Goal: Information Seeking & Learning: Learn about a topic

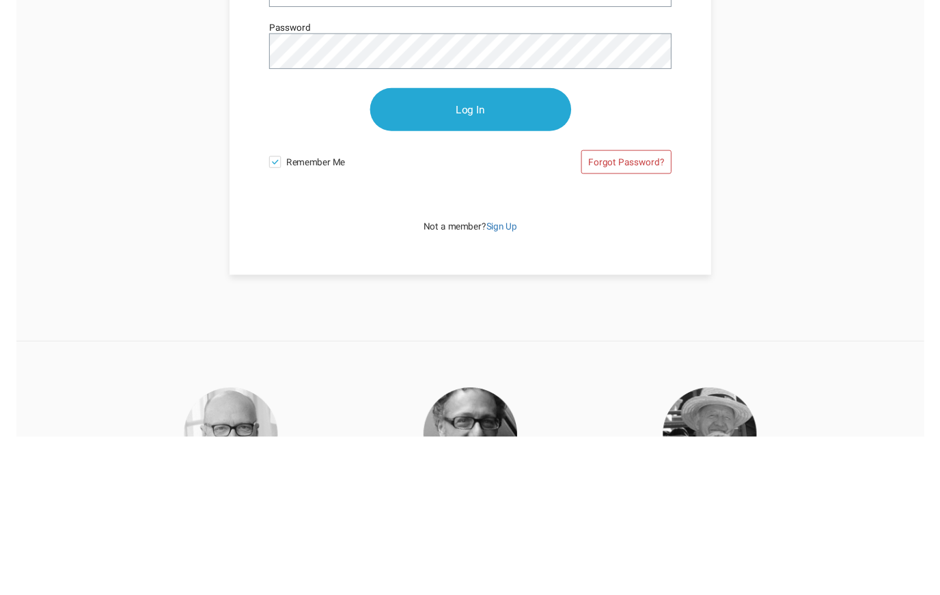
scroll to position [165, 0]
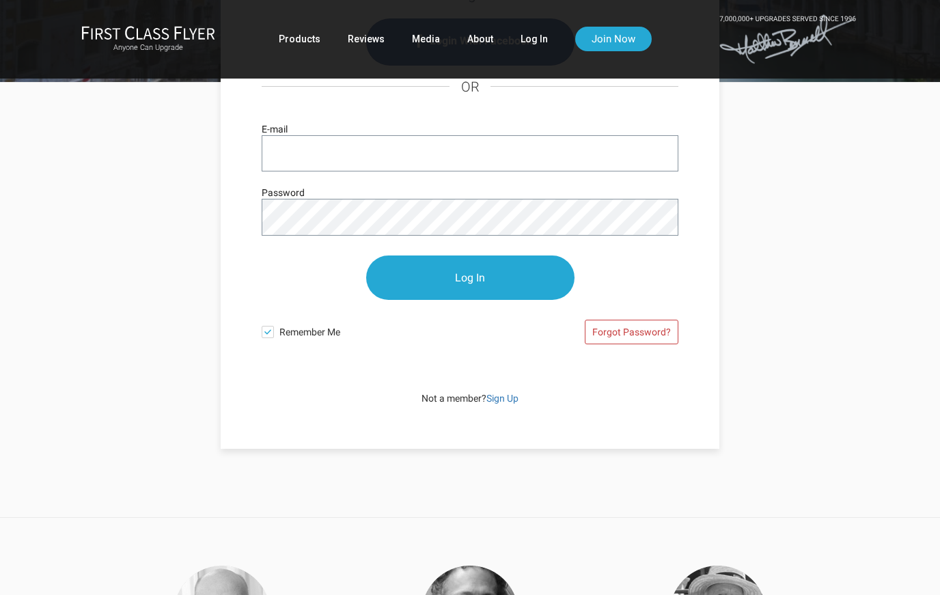
type input "[PERSON_NAME][EMAIL_ADDRESS][PERSON_NAME][DOMAIN_NAME]"
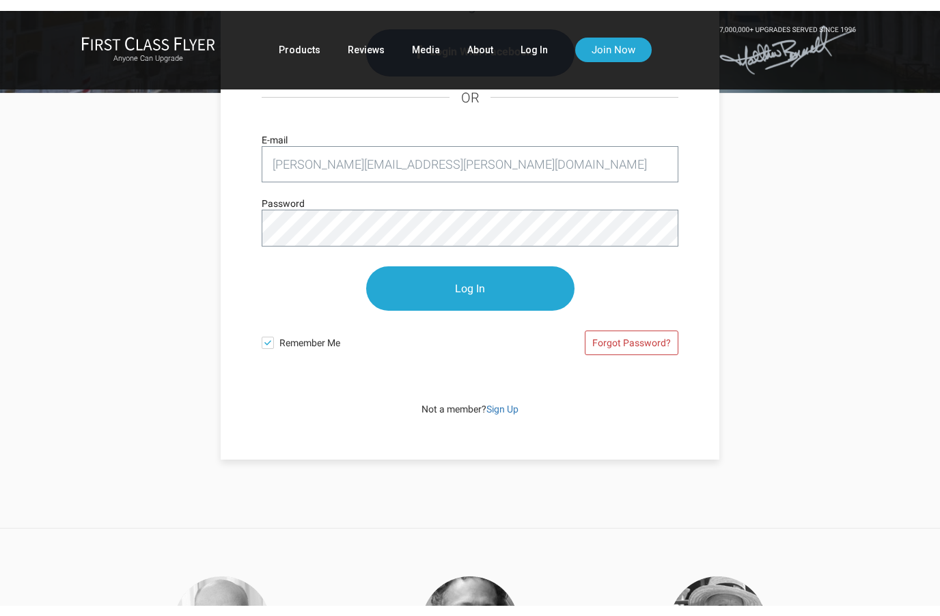
scroll to position [164, 0]
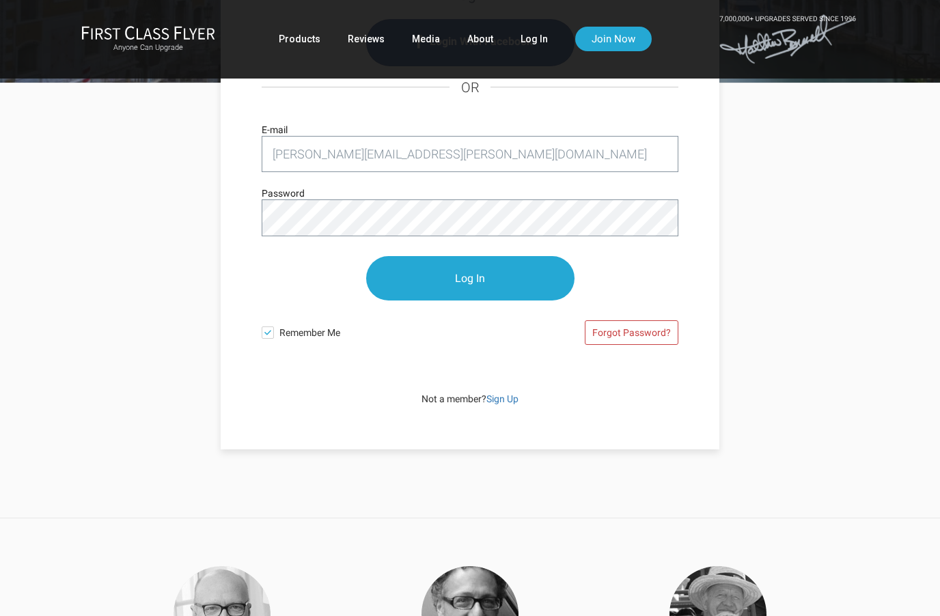
click at [531, 273] on input "Log In" at bounding box center [470, 278] width 208 height 44
click at [528, 277] on input "Log In" at bounding box center [470, 278] width 208 height 44
click at [496, 301] on input "Log In" at bounding box center [470, 278] width 208 height 44
click at [691, 193] on div "Login With Facebook OR david.w.garrison@gmail.com E-mail Password Log In Rememb…" at bounding box center [470, 189] width 444 height 372
click at [519, 256] on input "Log In" at bounding box center [470, 278] width 208 height 44
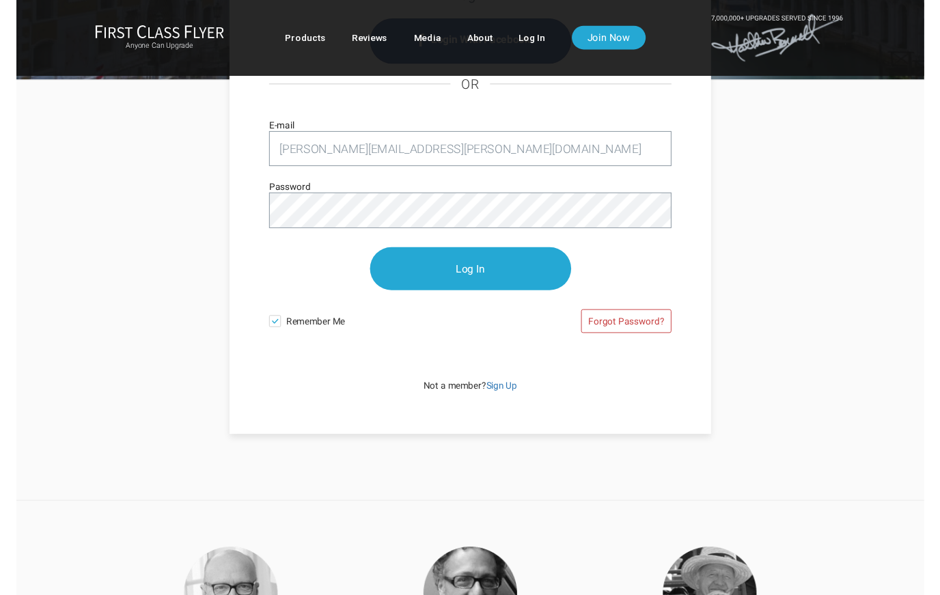
scroll to position [229, 0]
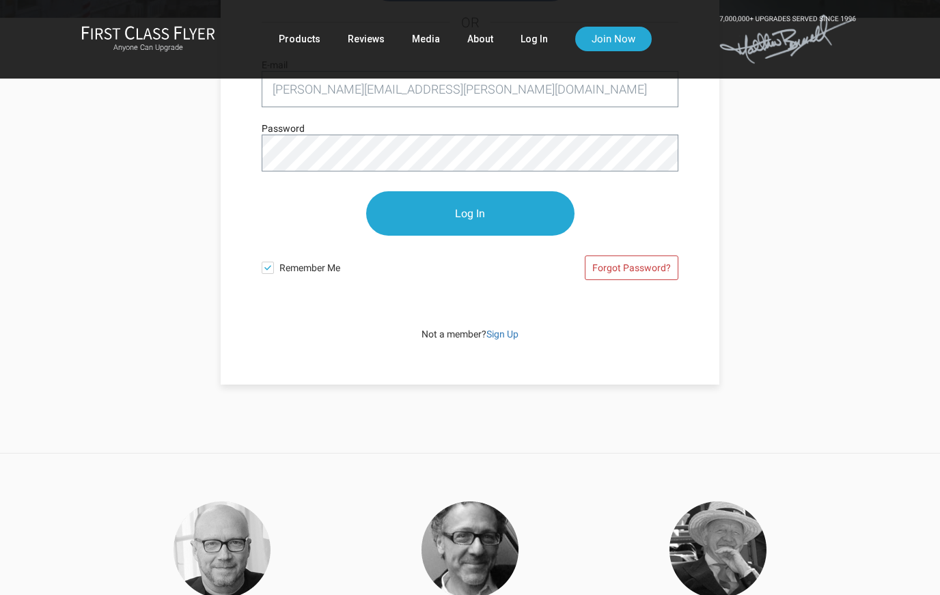
click at [518, 218] on input "Log In" at bounding box center [470, 213] width 208 height 44
click at [510, 236] on input "Log In" at bounding box center [470, 213] width 208 height 44
click at [512, 236] on input "Log In" at bounding box center [470, 213] width 208 height 44
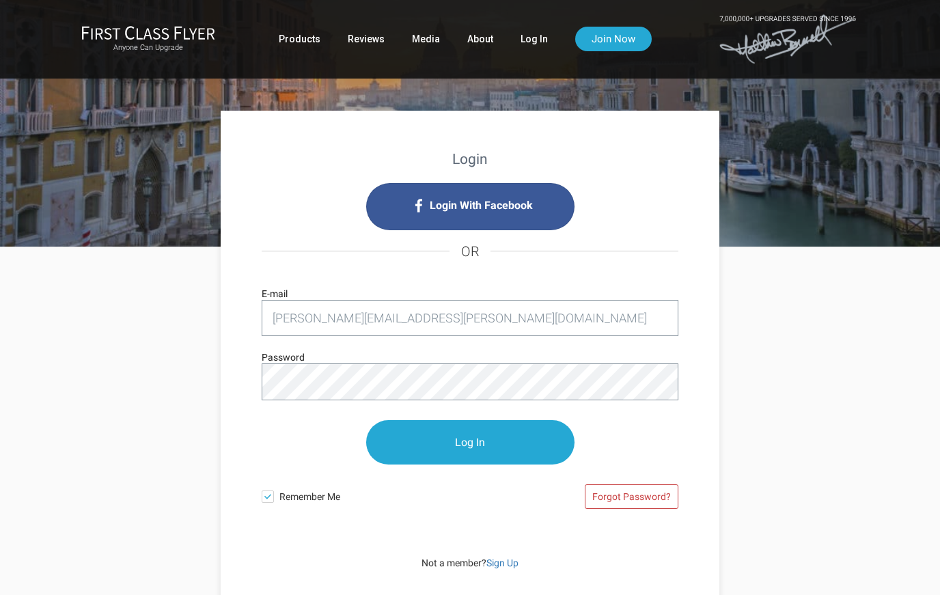
click at [544, 435] on input "Log In" at bounding box center [470, 442] width 208 height 44
click at [531, 439] on input "Log In" at bounding box center [470, 442] width 208 height 44
click at [529, 439] on input "Log In" at bounding box center [470, 442] width 208 height 44
click at [542, 31] on link "Log In" at bounding box center [534, 39] width 27 height 25
click at [523, 321] on input "E-mail" at bounding box center [470, 318] width 417 height 36
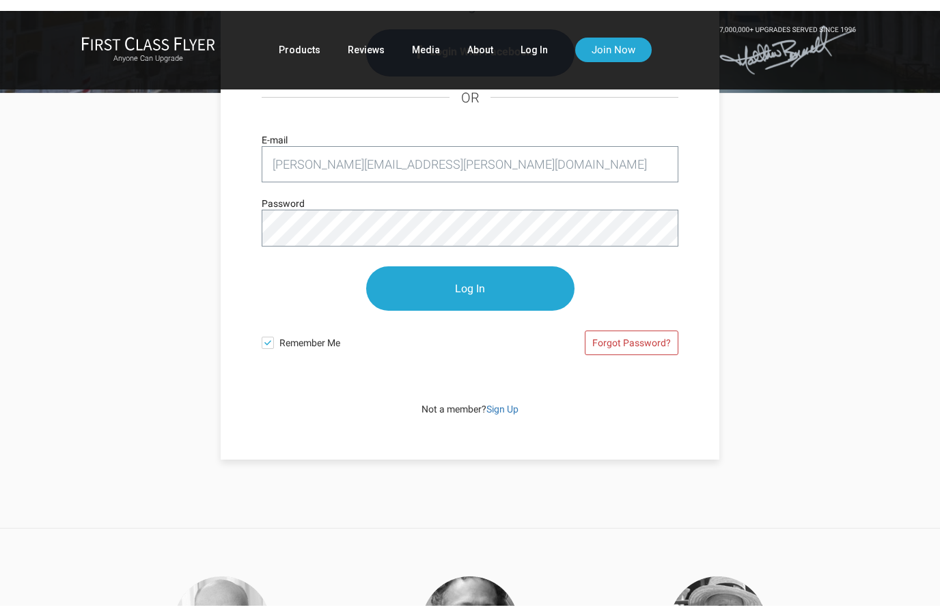
scroll to position [164, 0]
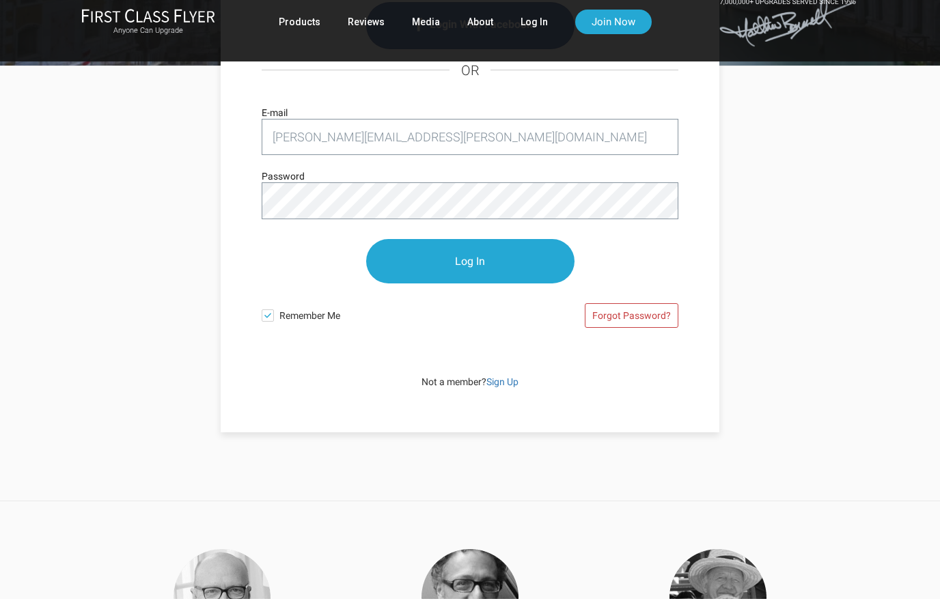
click at [513, 262] on input "Log In" at bounding box center [470, 278] width 208 height 44
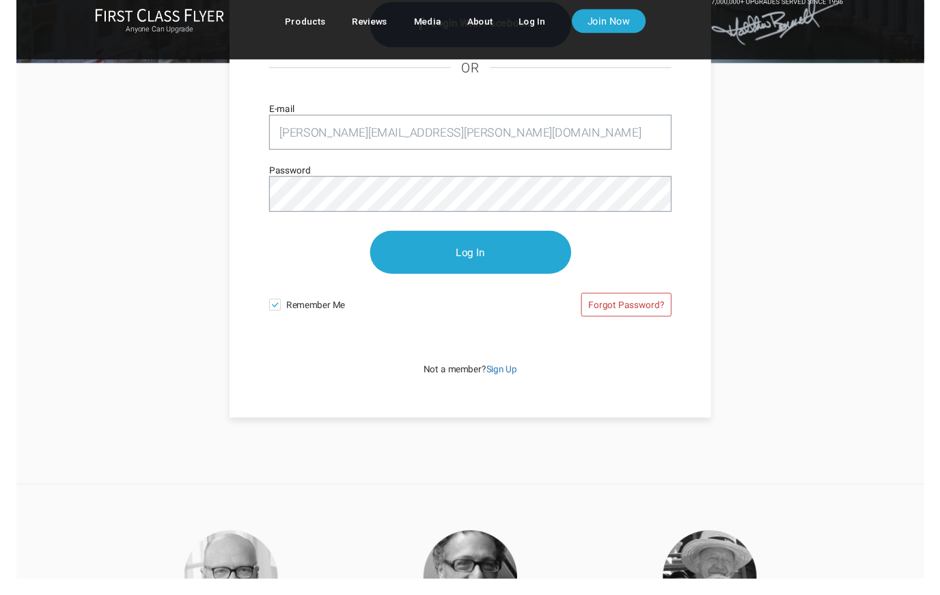
scroll to position [182, 0]
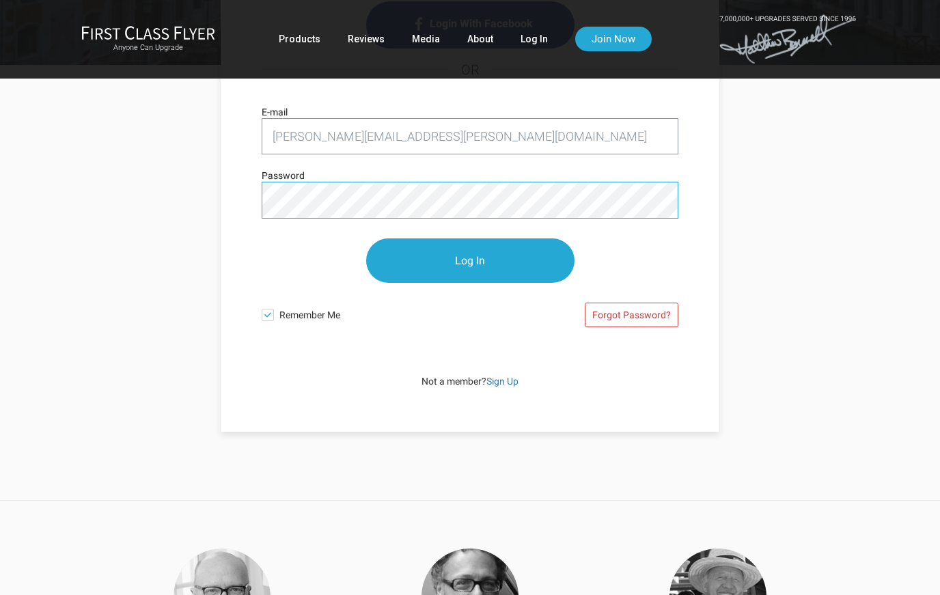
type input "david.w.garrison@gmail.com"
click at [529, 267] on input "Log In" at bounding box center [470, 260] width 208 height 44
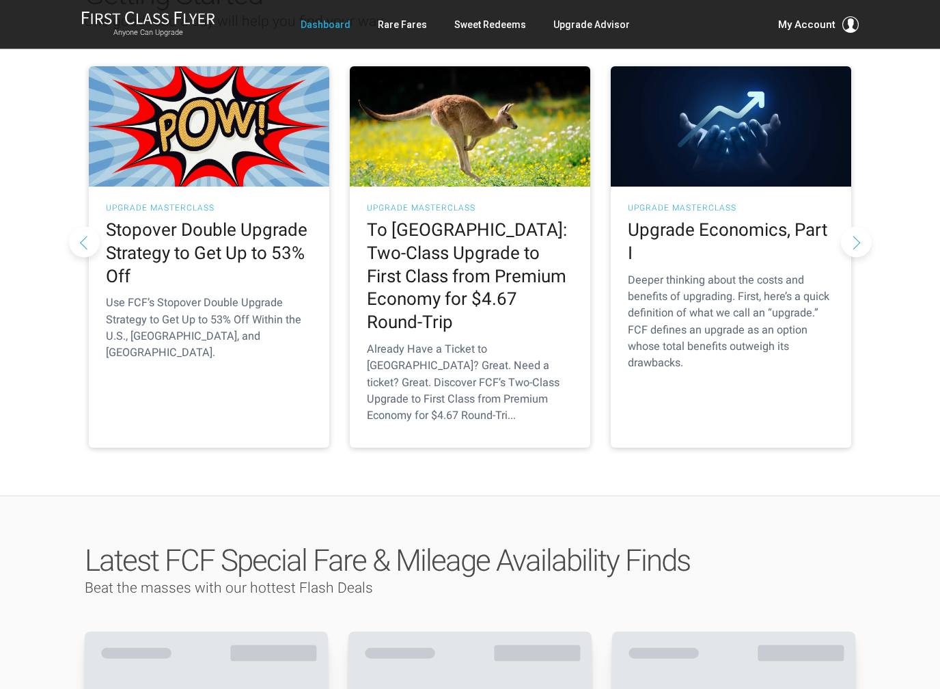
scroll to position [198, 0]
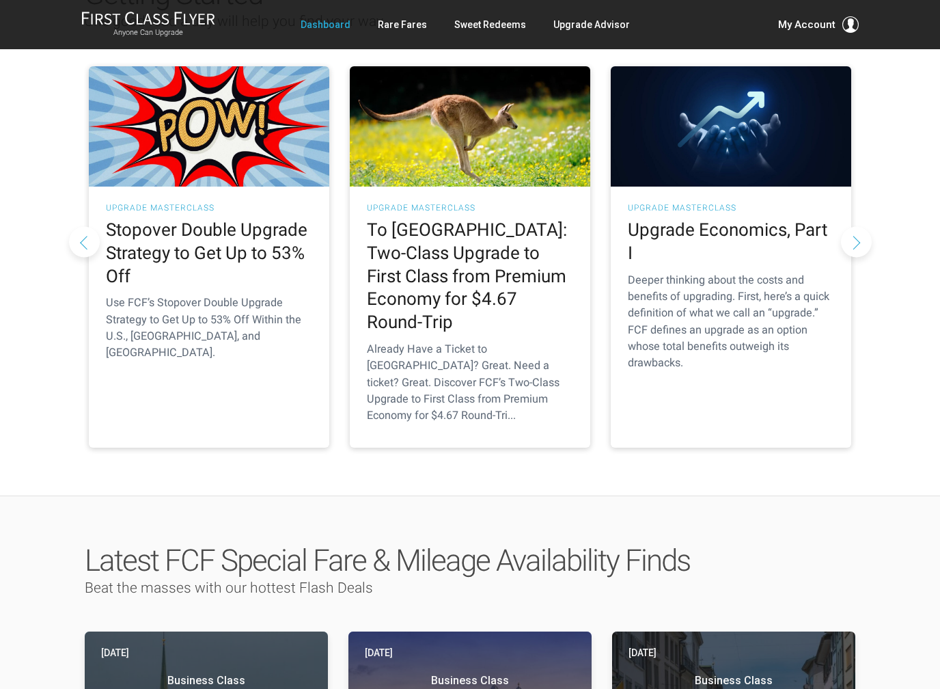
click at [497, 264] on h2 "To Australia: Two-Class Upgrade to First Class from Premium Economy for $4.67 R…" at bounding box center [470, 276] width 206 height 115
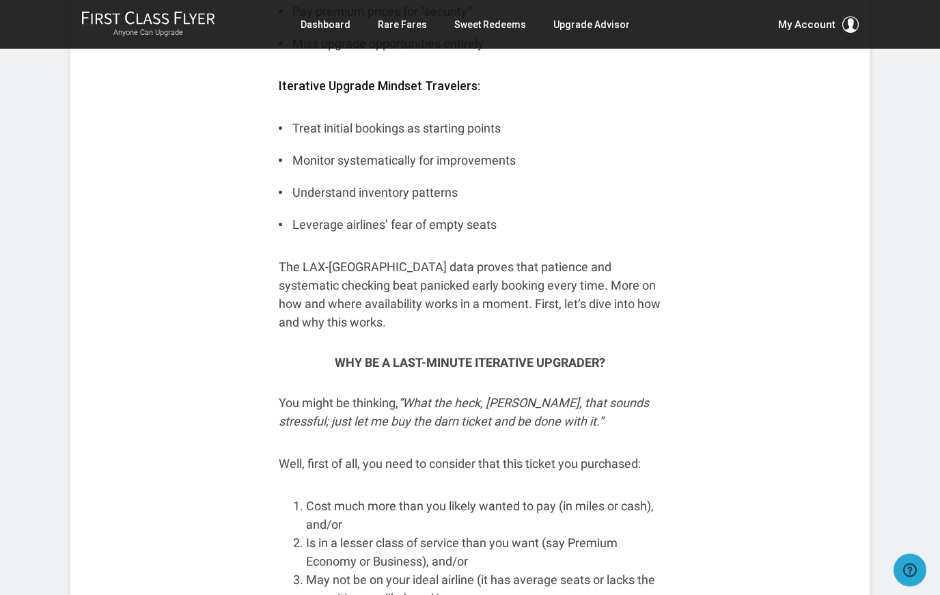
scroll to position [3091, 0]
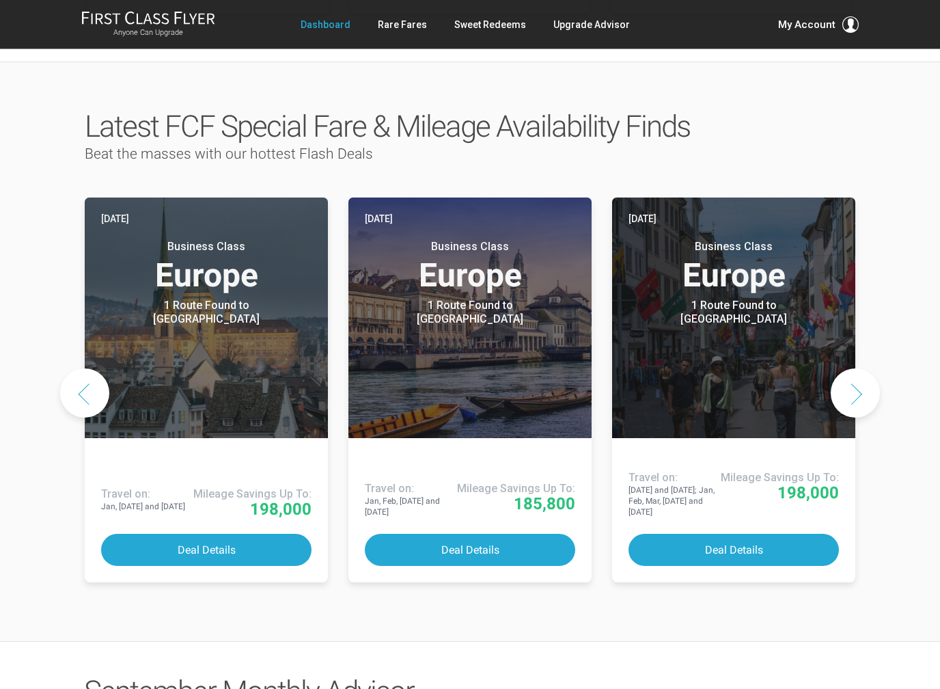
scroll to position [632, 0]
click at [855, 368] on button "Next slide" at bounding box center [855, 392] width 49 height 49
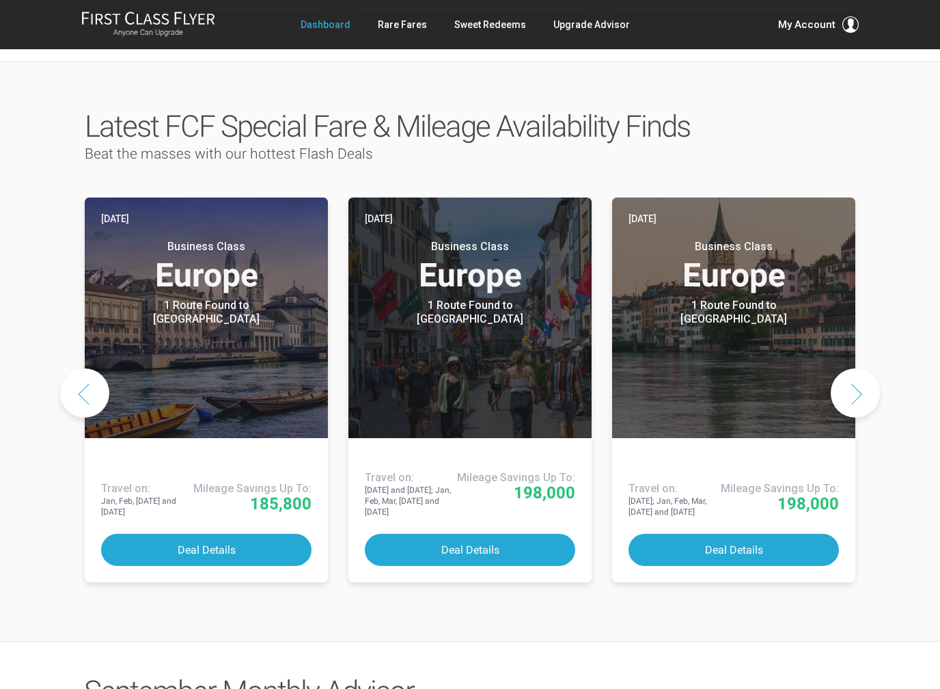
click at [864, 368] on button "Next slide" at bounding box center [855, 392] width 49 height 49
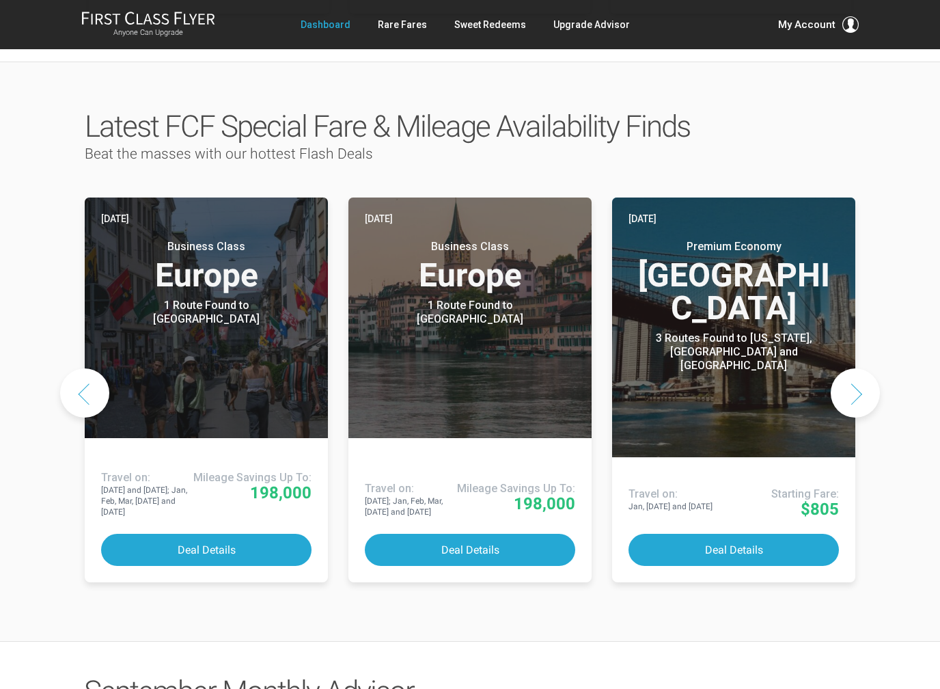
click at [864, 368] on button "Next slide" at bounding box center [855, 392] width 49 height 49
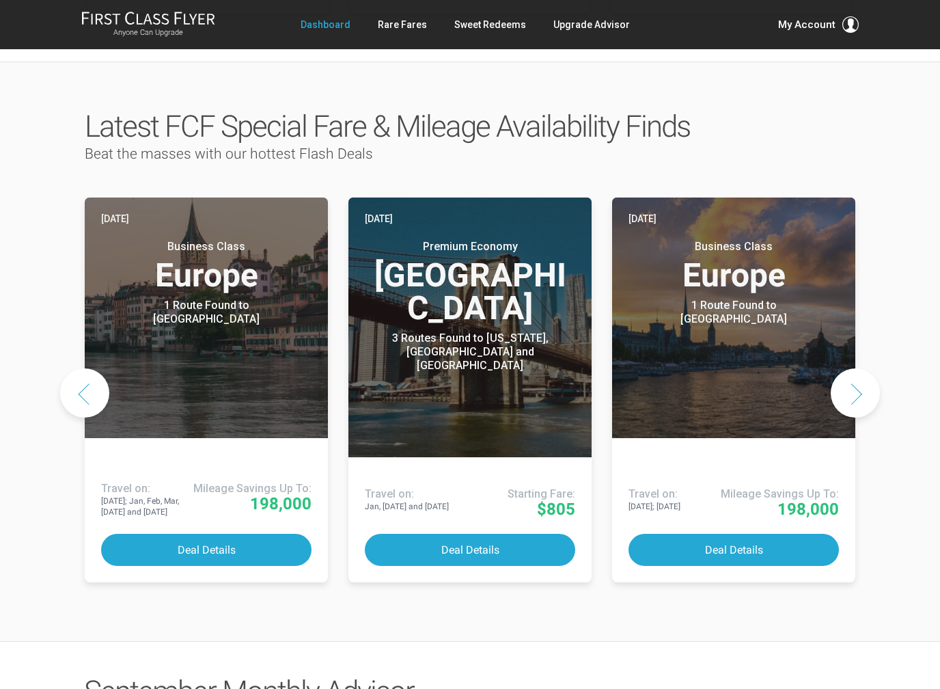
click at [861, 368] on button "Next slide" at bounding box center [855, 392] width 49 height 49
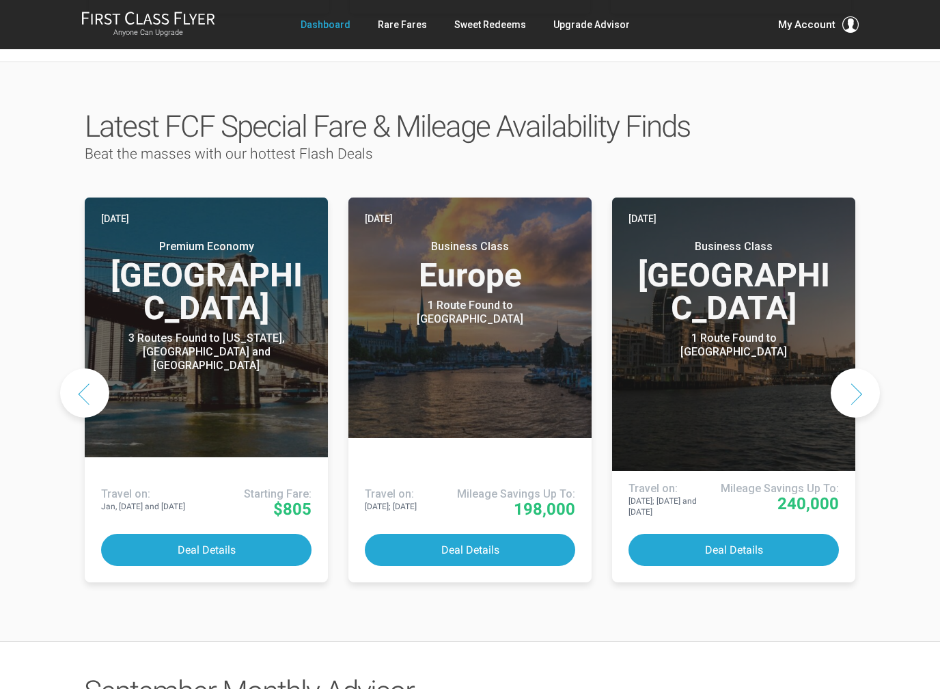
click at [860, 368] on button "Next slide" at bounding box center [855, 392] width 49 height 49
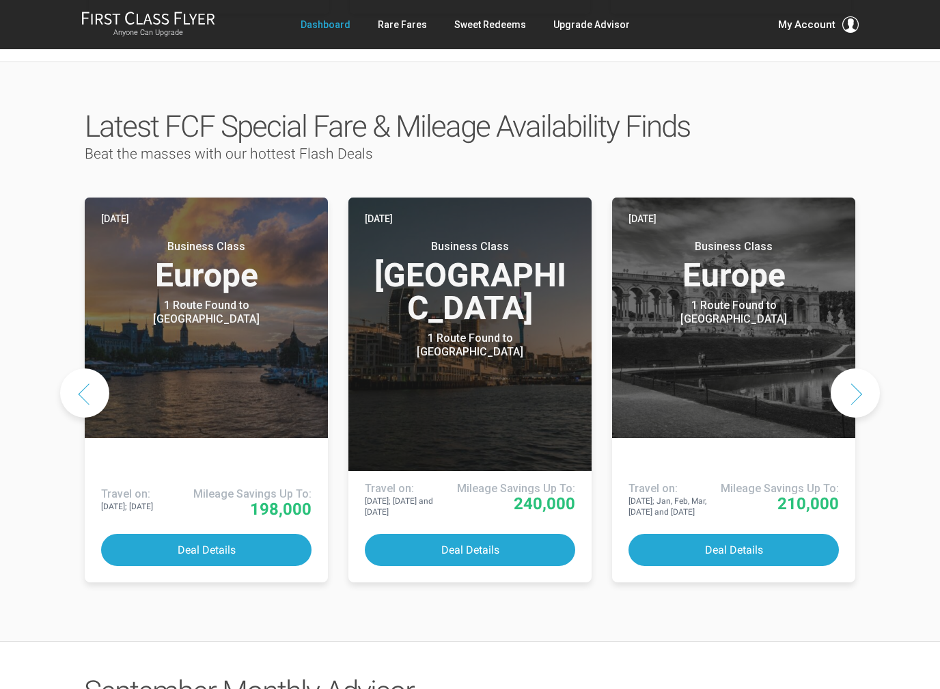
click at [859, 368] on button "Next slide" at bounding box center [855, 392] width 49 height 49
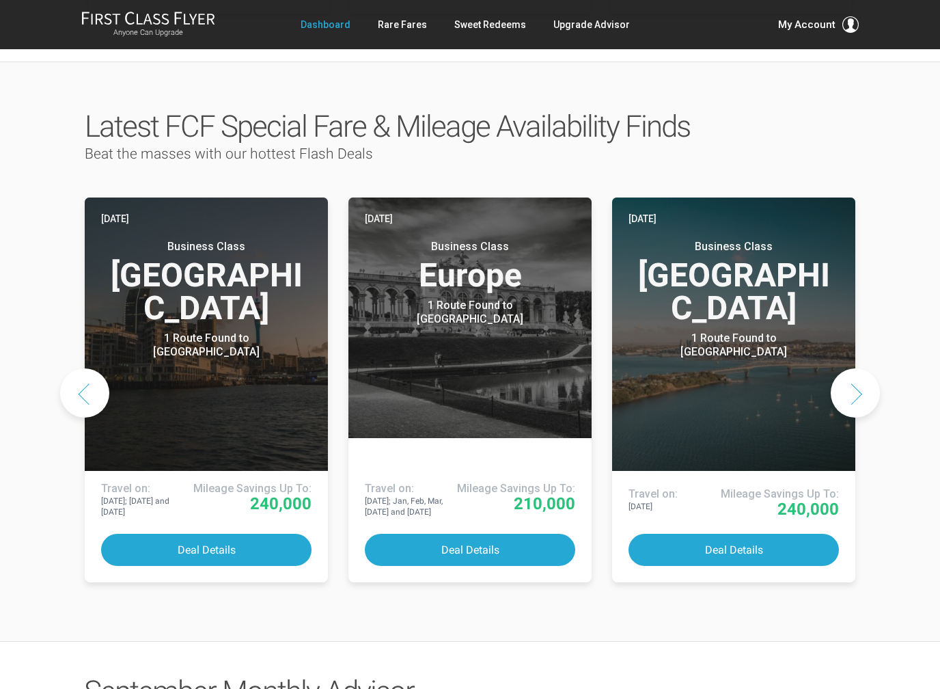
click at [861, 368] on button "Next slide" at bounding box center [855, 392] width 49 height 49
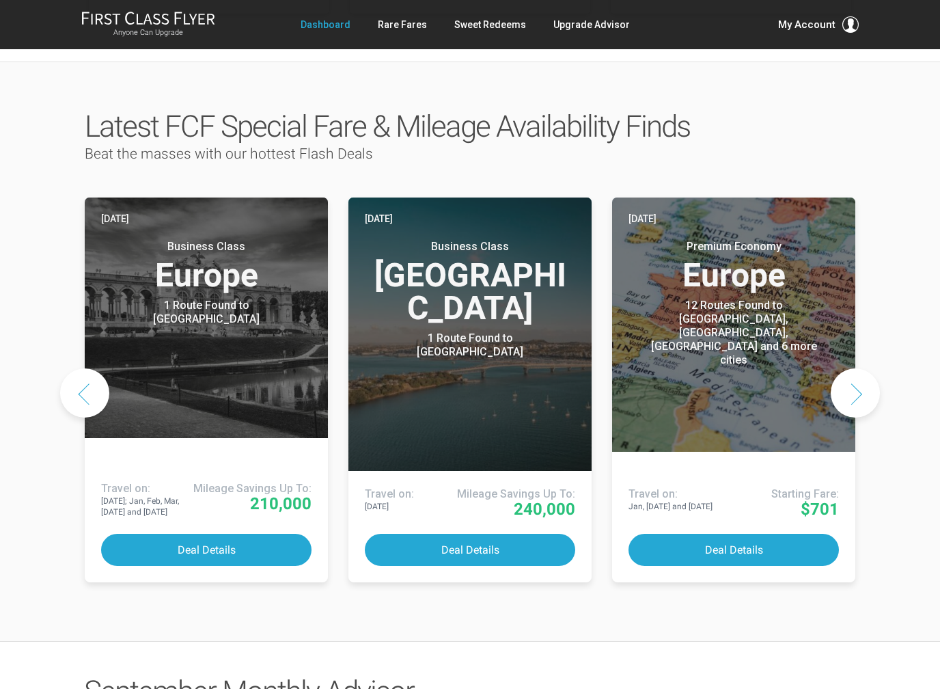
click at [865, 368] on button "Next slide" at bounding box center [855, 392] width 49 height 49
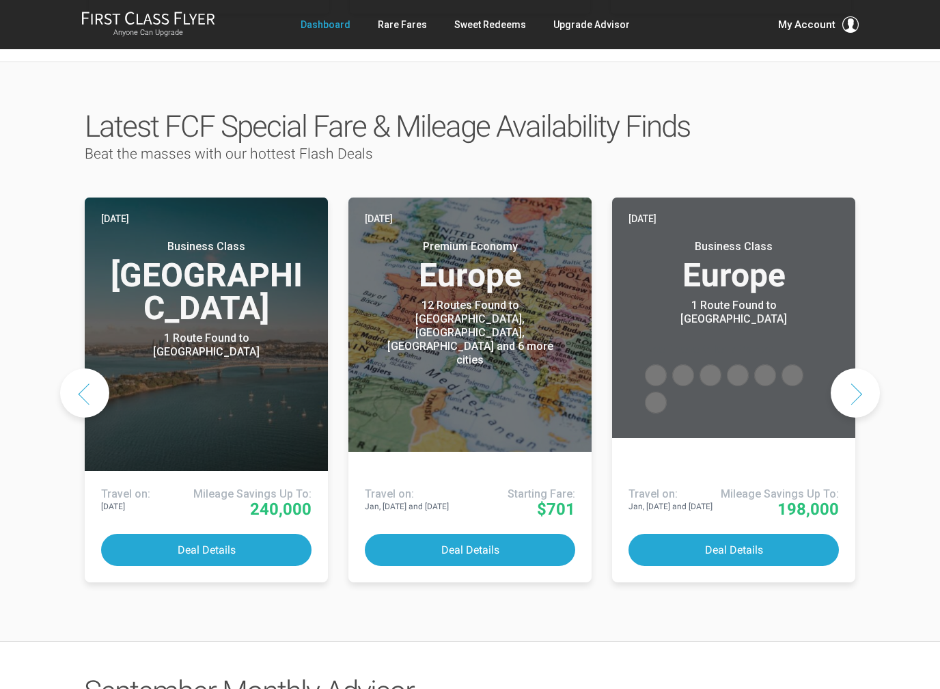
click at [862, 368] on button "Next slide" at bounding box center [855, 392] width 49 height 49
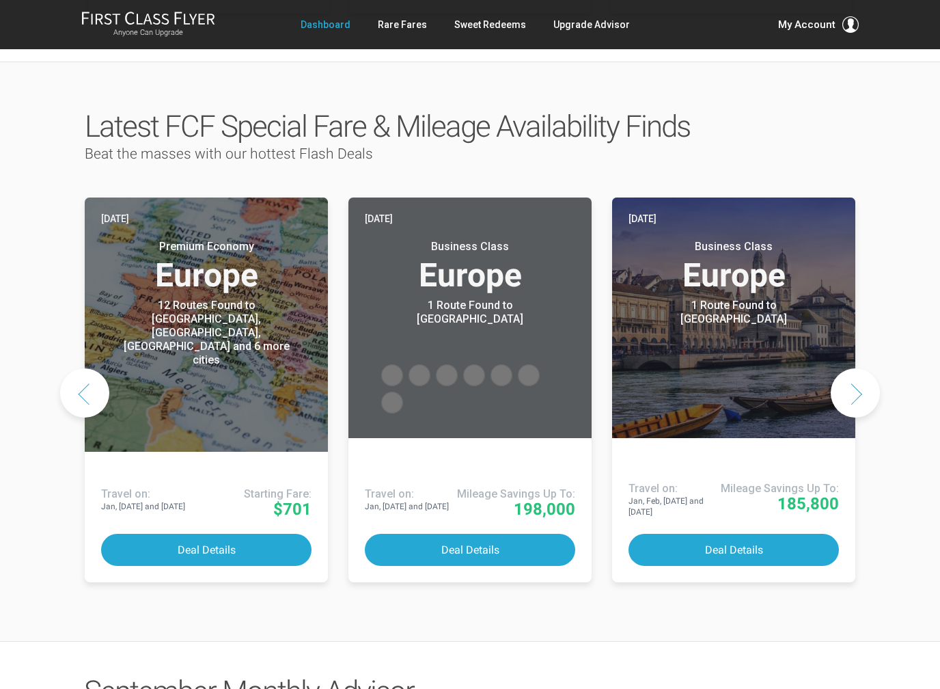
click at [863, 368] on button "Next slide" at bounding box center [855, 392] width 49 height 49
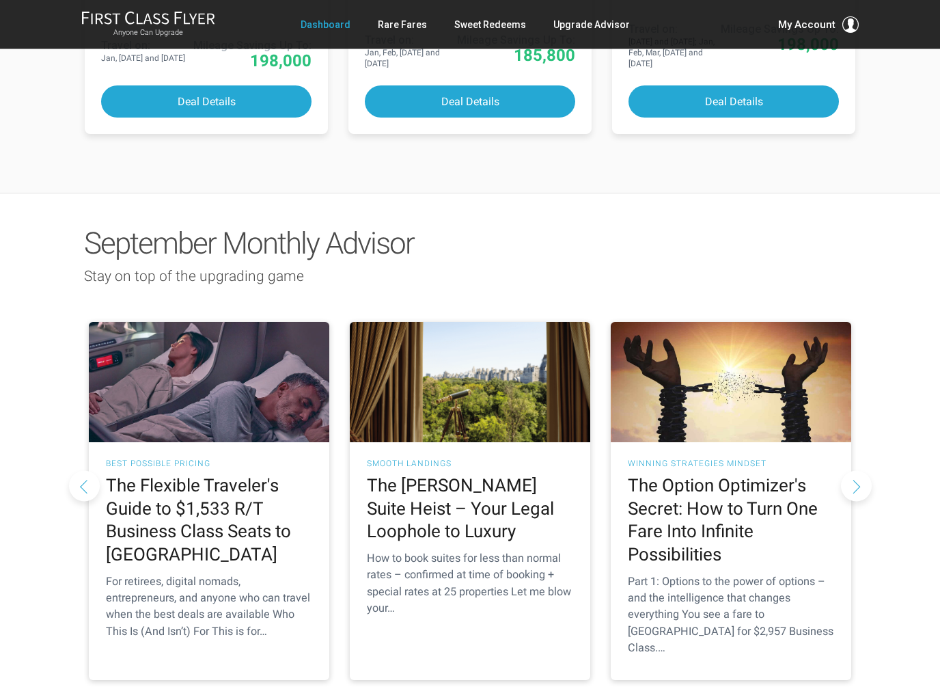
scroll to position [1080, 0]
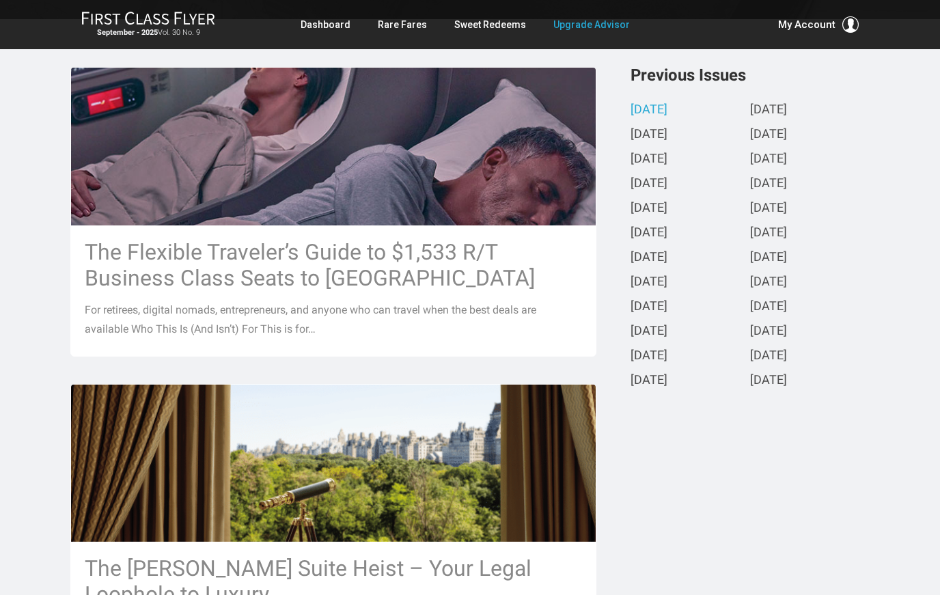
scroll to position [306, 0]
click at [358, 257] on h3 "The Flexible Traveler’s Guide to $1,533 R/T Business Class Seats to [GEOGRAPHIC…" at bounding box center [333, 266] width 497 height 52
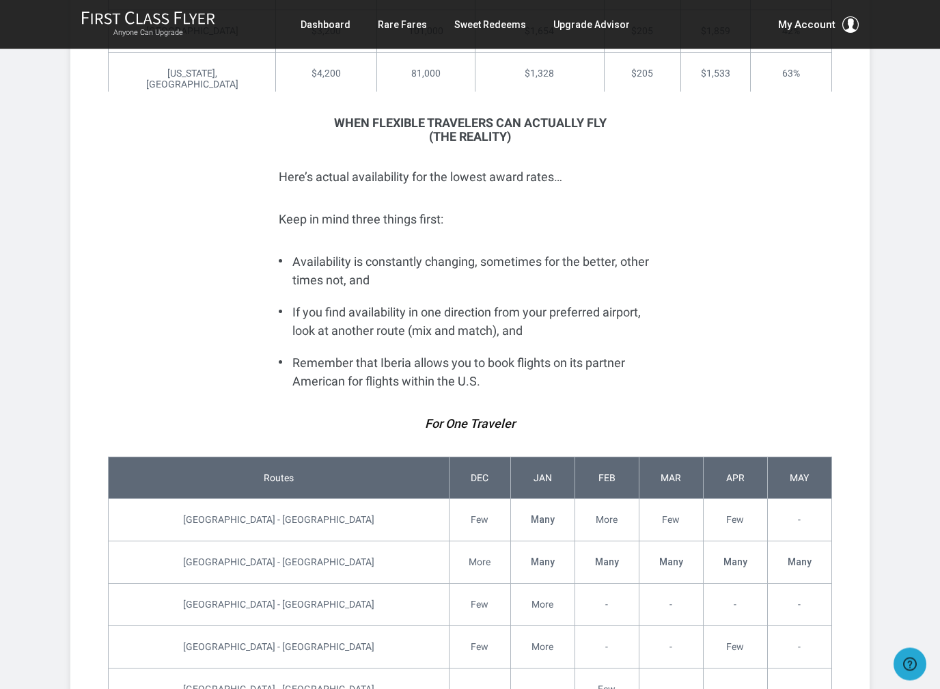
scroll to position [3701, 0]
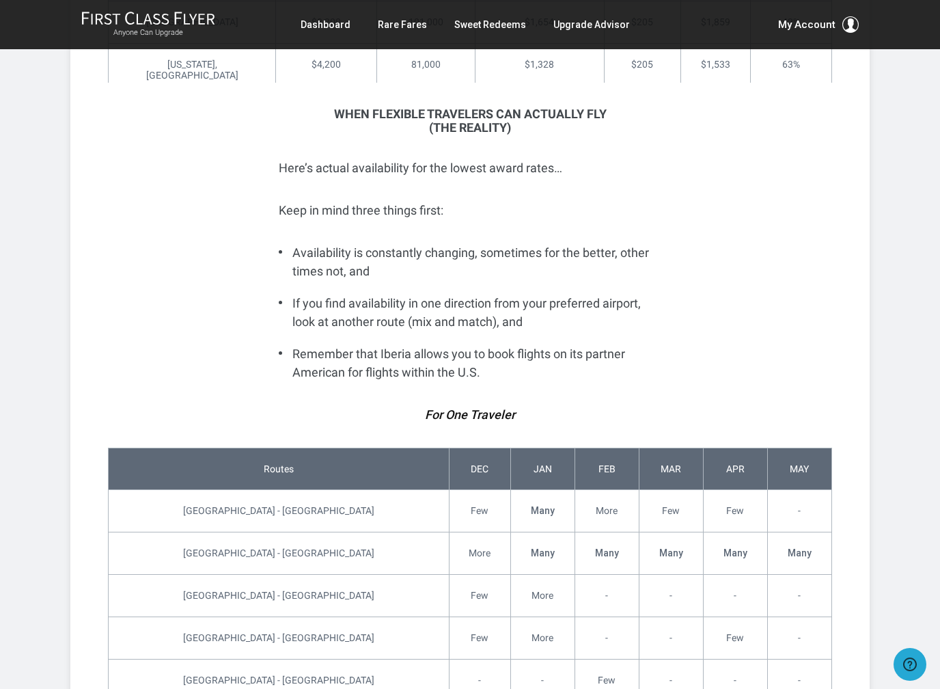
click at [814, 532] on td "Many" at bounding box center [799, 553] width 64 height 42
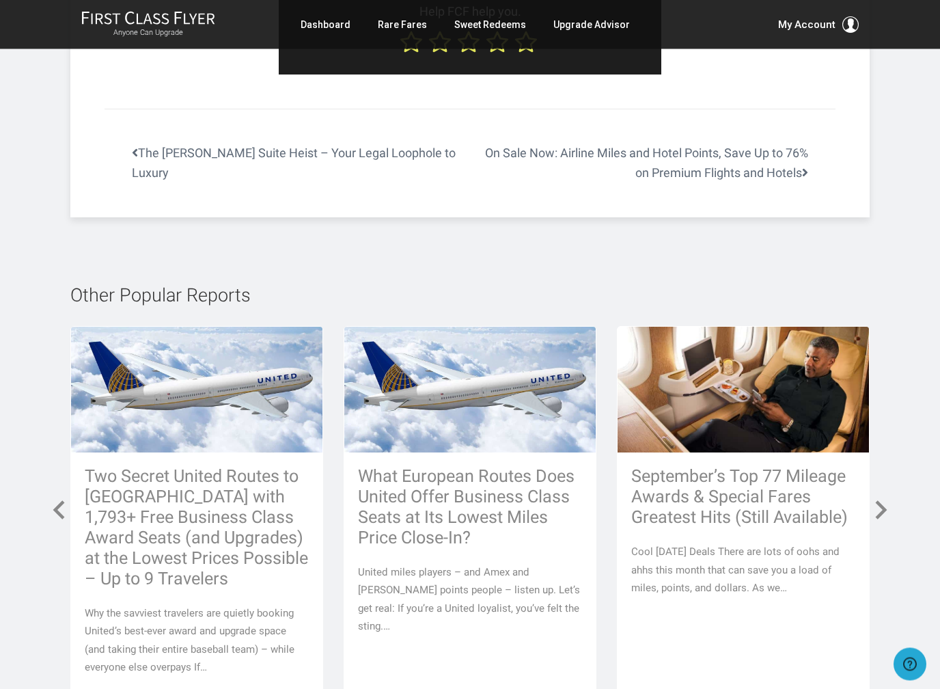
scroll to position [5754, 0]
click at [884, 497] on span at bounding box center [881, 509] width 25 height 25
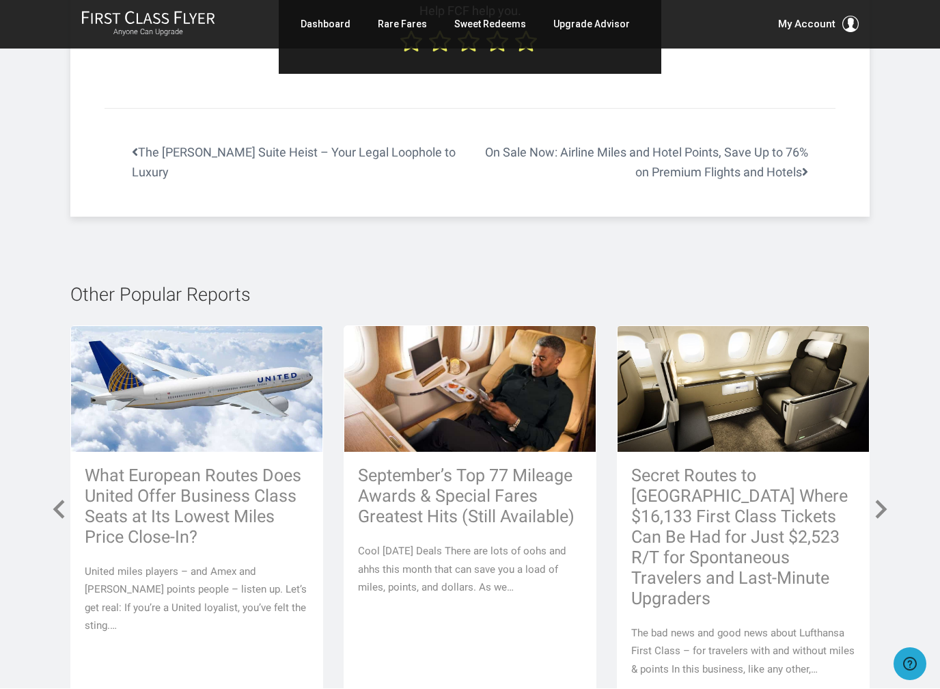
scroll to position [5755, 0]
click at [885, 497] on span at bounding box center [881, 509] width 25 height 25
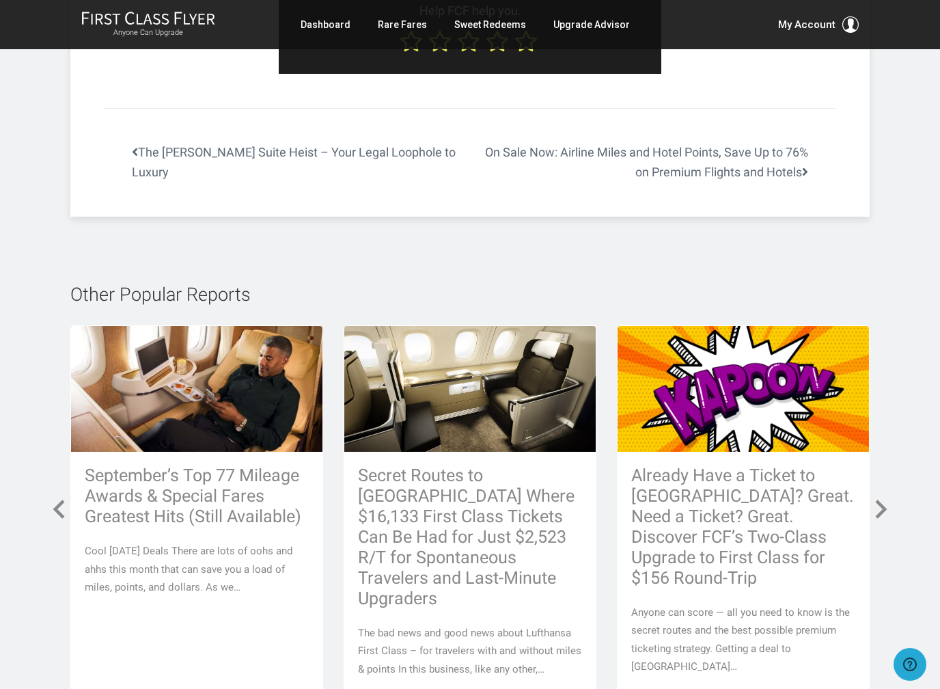
click at [888, 497] on span at bounding box center [881, 509] width 25 height 25
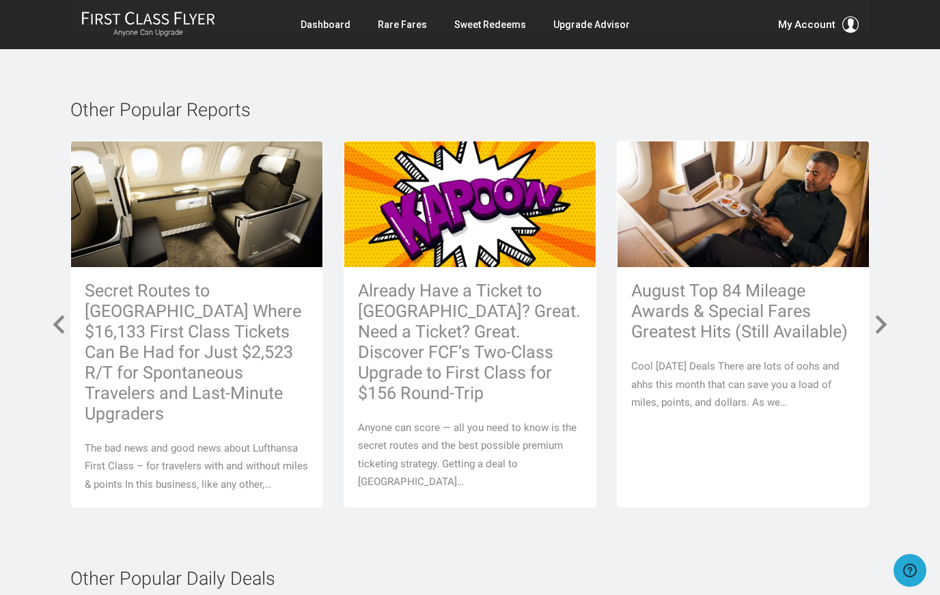
scroll to position [5938, 0]
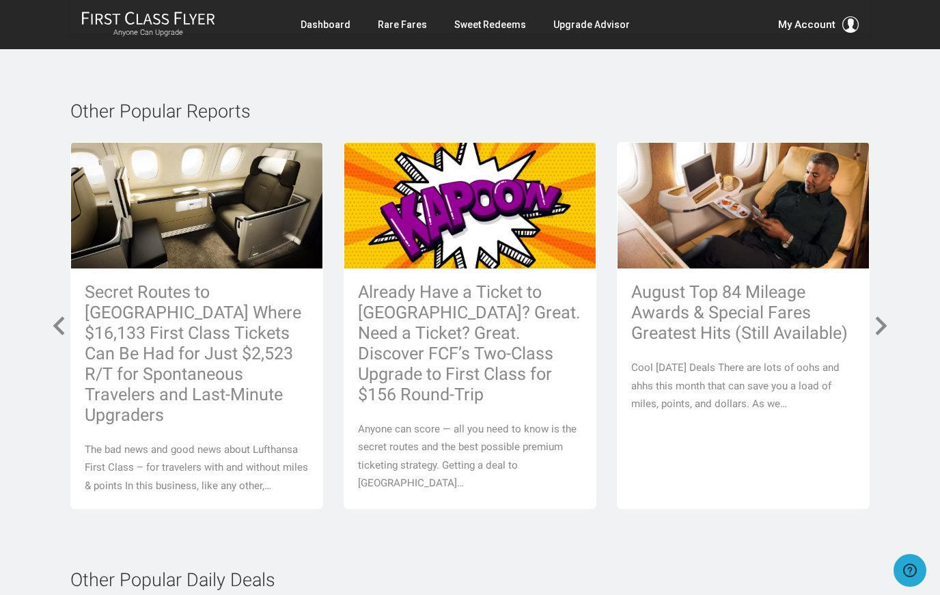
click at [494, 282] on h3 "Already Have a Ticket to [GEOGRAPHIC_DATA]? Great. Need a Ticket? Great. Discov…" at bounding box center [470, 343] width 224 height 123
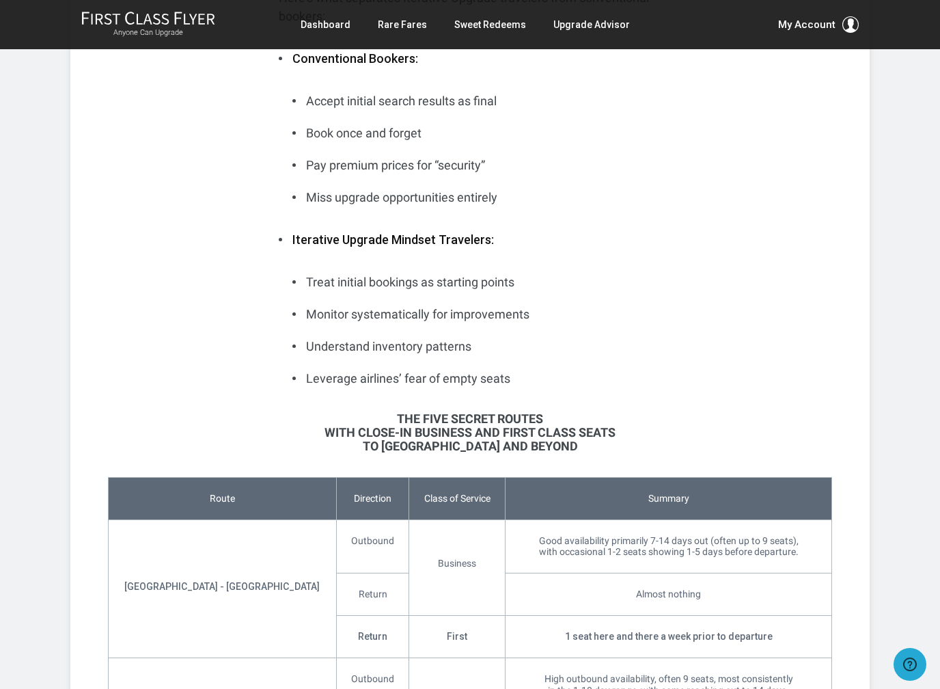
scroll to position [3890, 0]
